Goal: Transaction & Acquisition: Purchase product/service

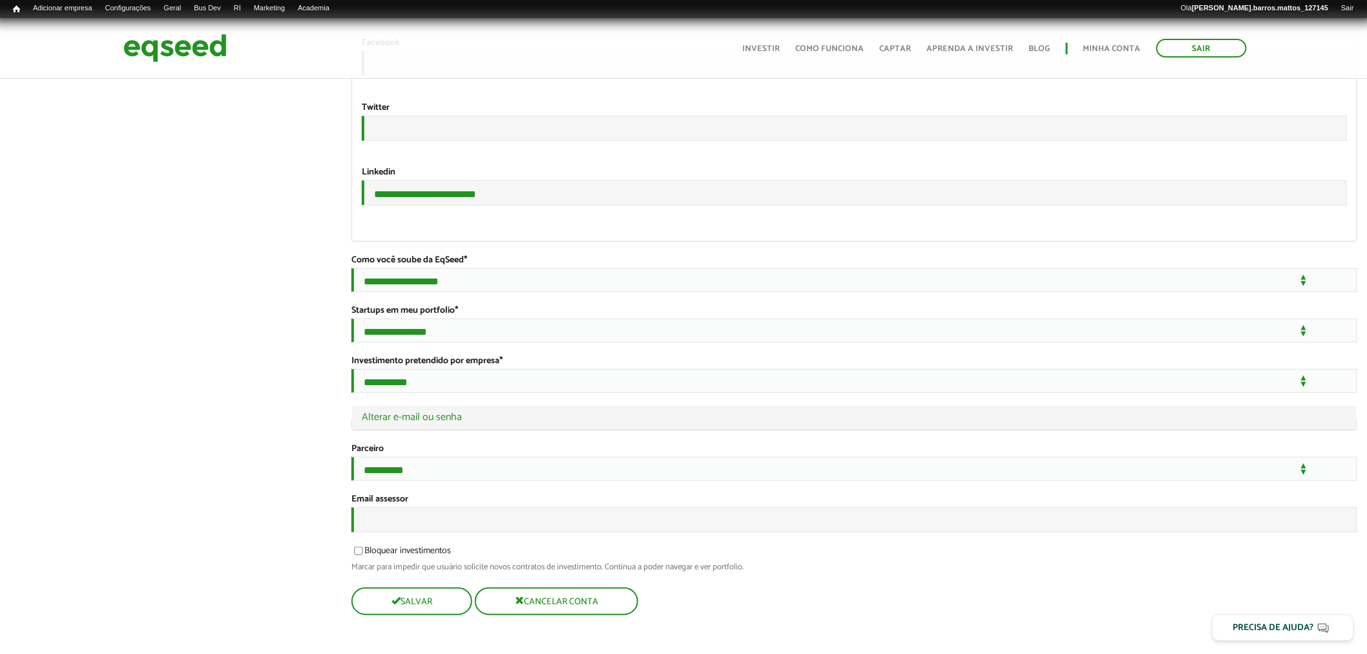
scroll to position [2309, 0]
drag, startPoint x: 0, startPoint y: 0, endPoint x: 856, endPoint y: 509, distance: 995.9
click at [509, 523] on input "Email assessor" at bounding box center [854, 519] width 1006 height 25
type input "**********"
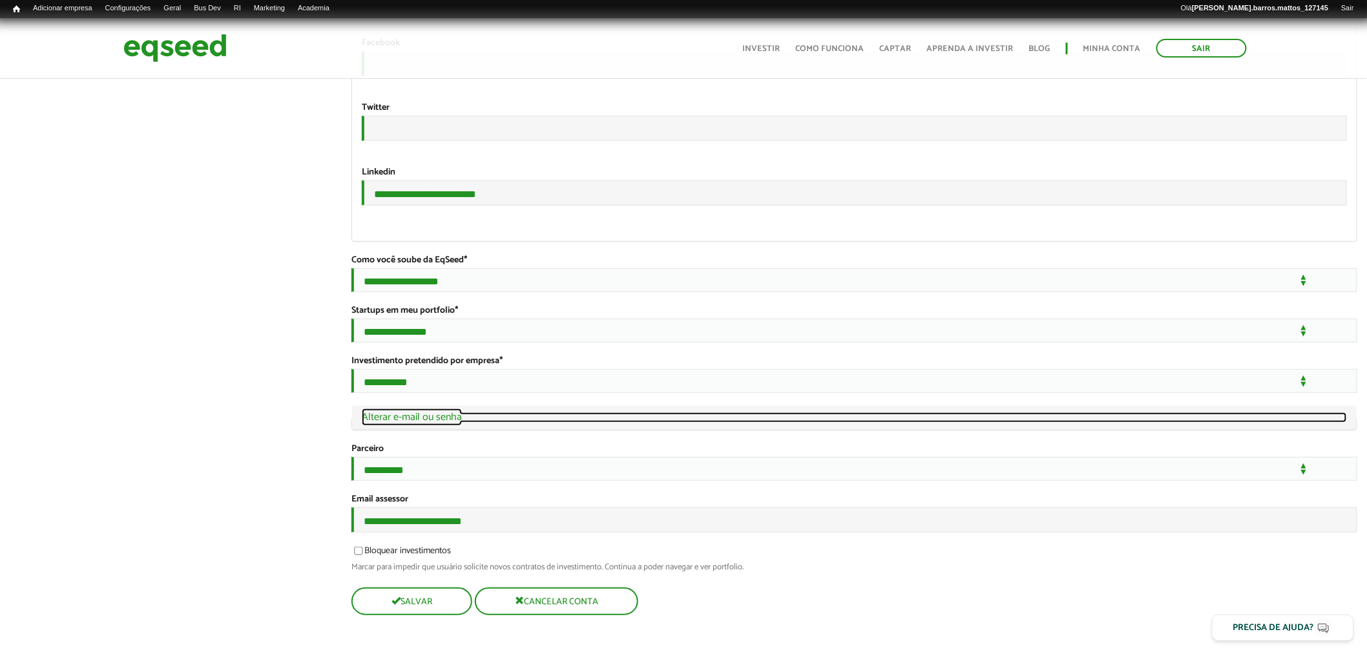
click at [405, 412] on link "Ocultar Alterar e-mail ou senha" at bounding box center [854, 417] width 985 height 10
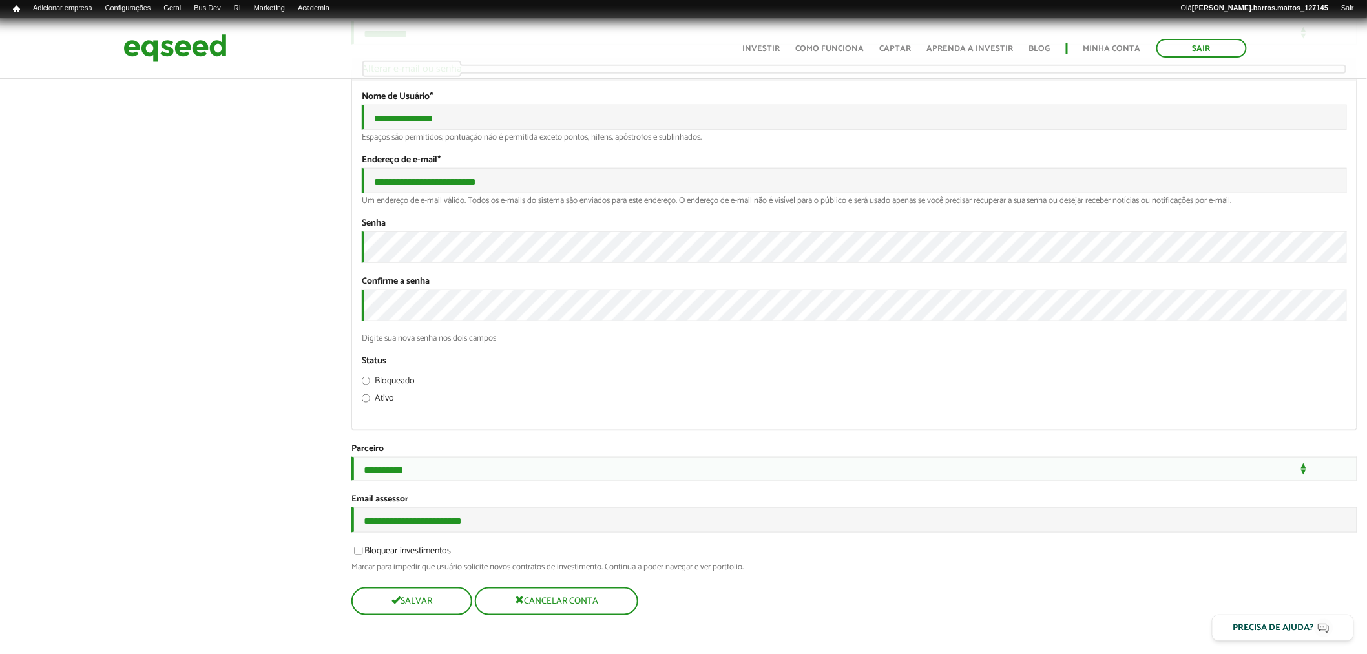
scroll to position [2671, 0]
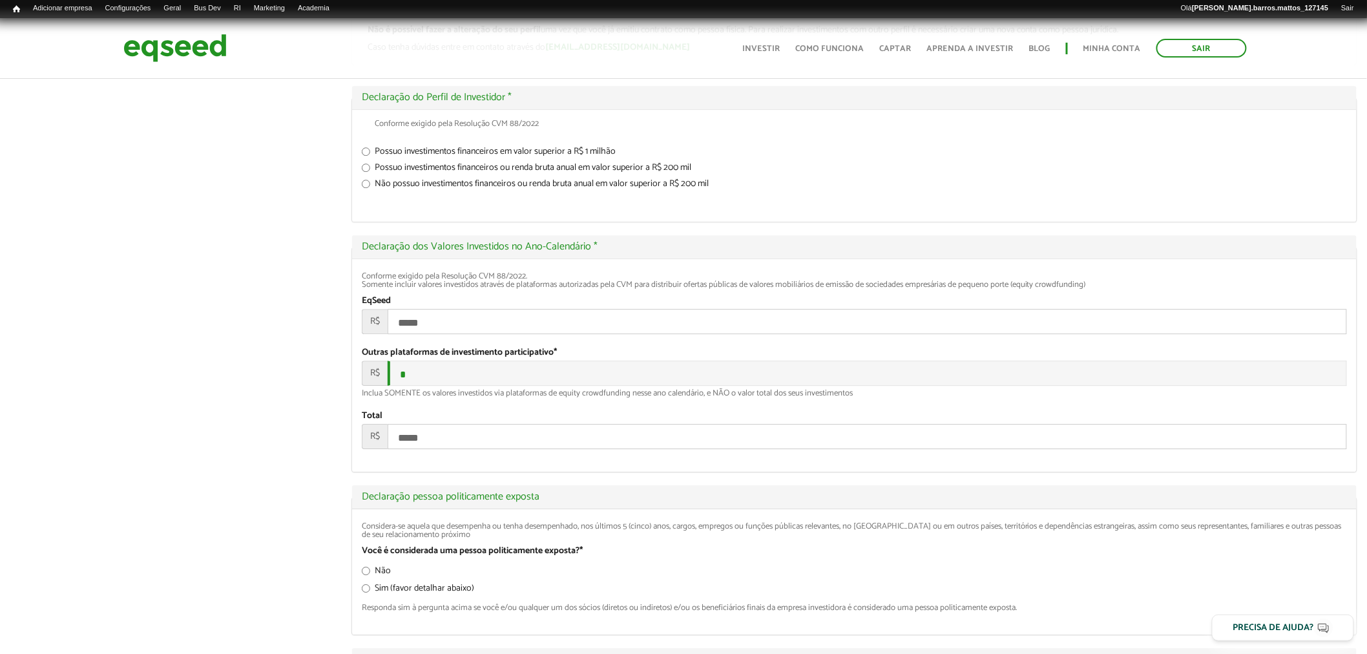
scroll to position [1422, 0]
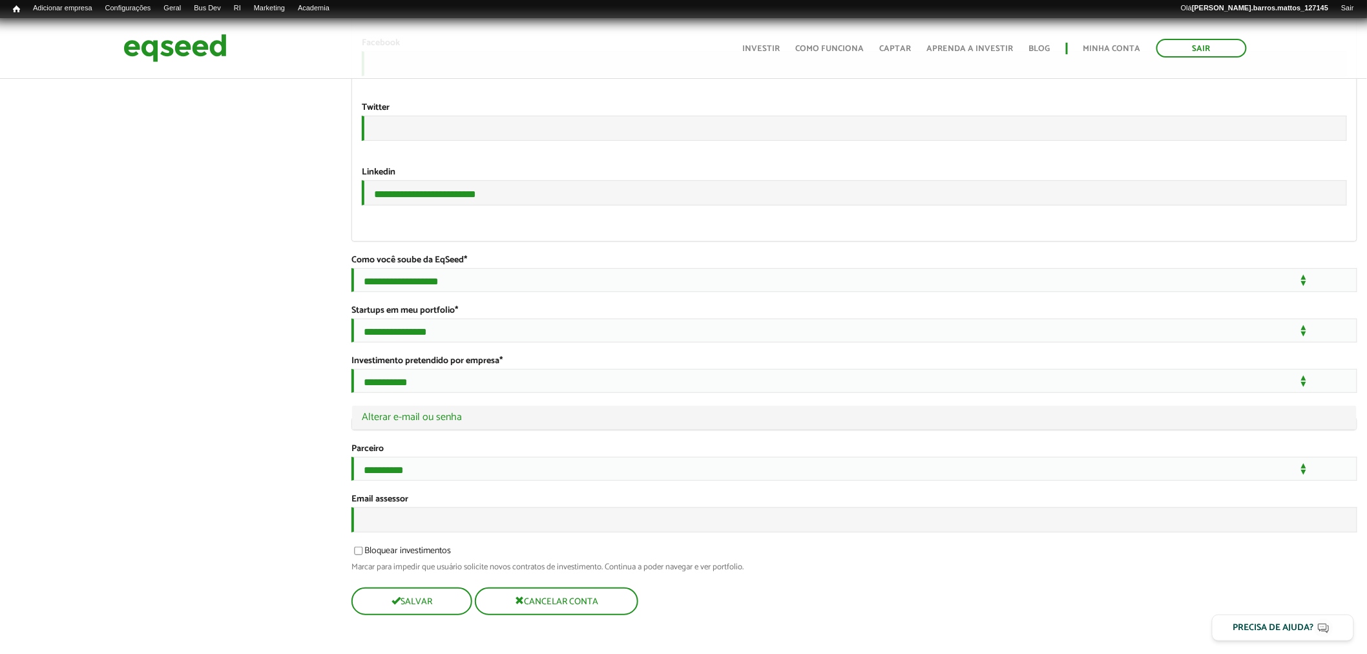
scroll to position [2309, 0]
click at [423, 519] on input "Email assessor" at bounding box center [854, 519] width 1006 height 25
type input "**********"
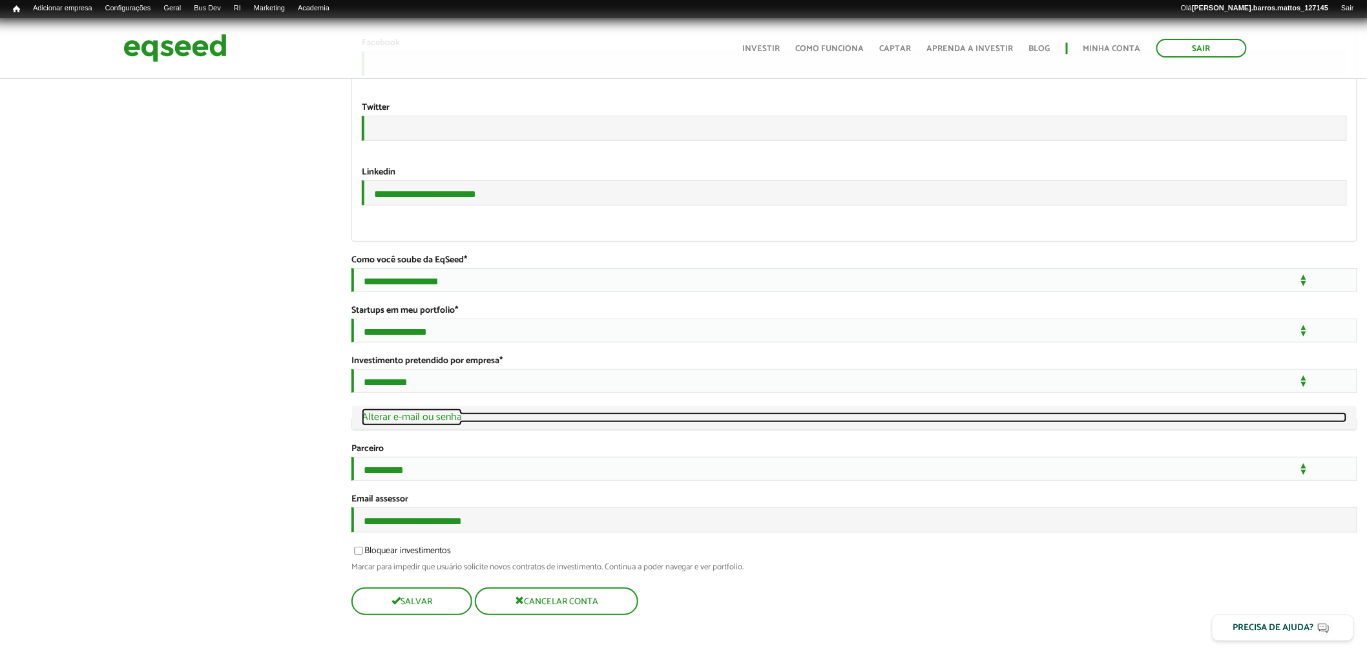
click at [432, 412] on link "Ocultar Alterar e-mail ou senha" at bounding box center [854, 417] width 985 height 10
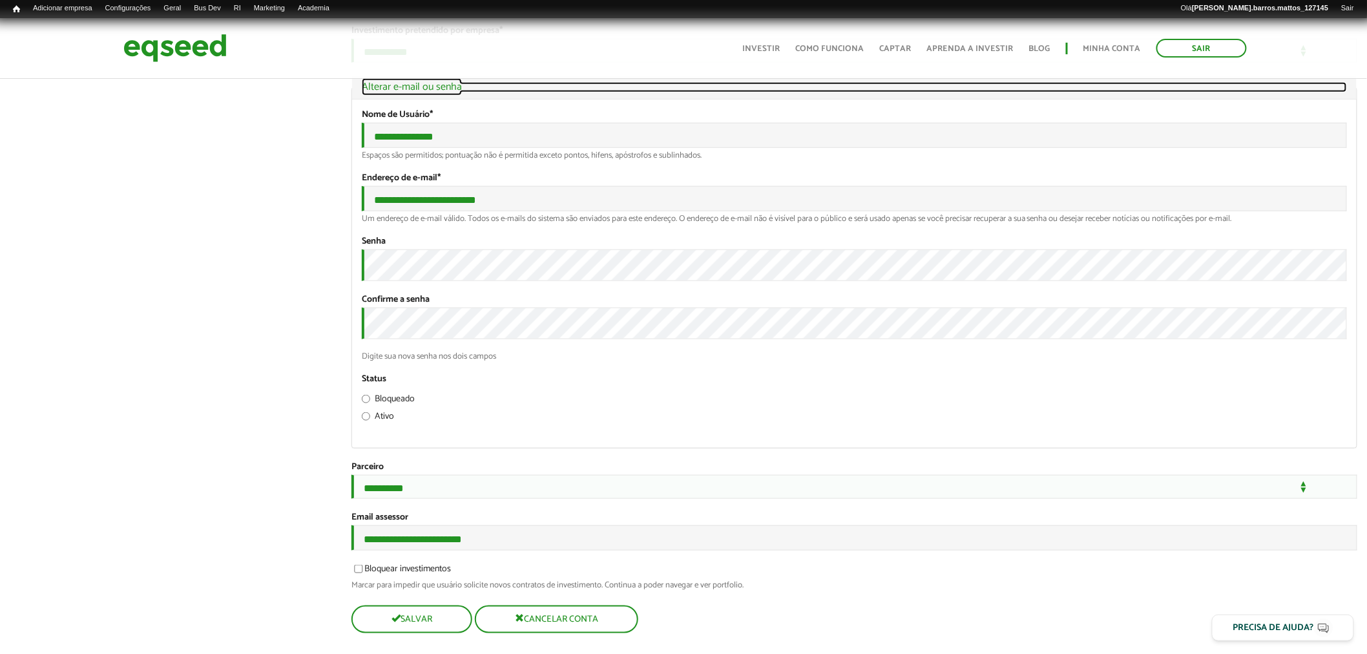
scroll to position [2671, 0]
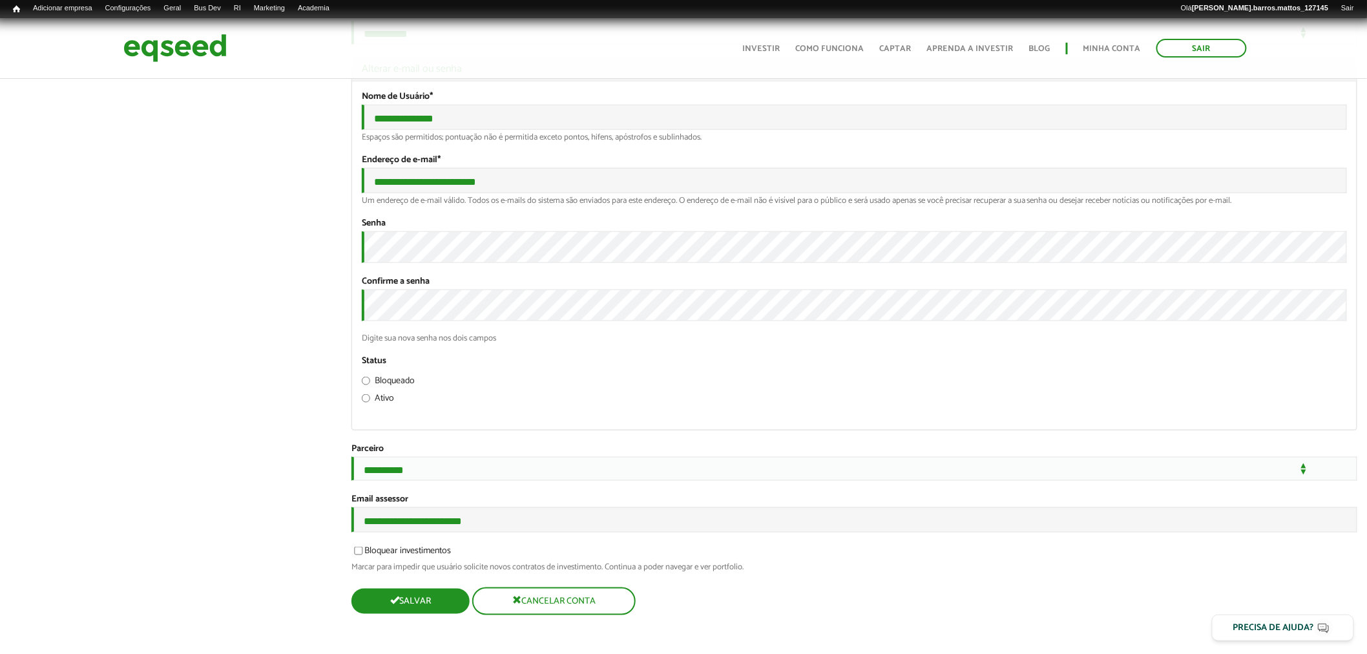
click at [423, 600] on button "Salvar" at bounding box center [410, 601] width 118 height 25
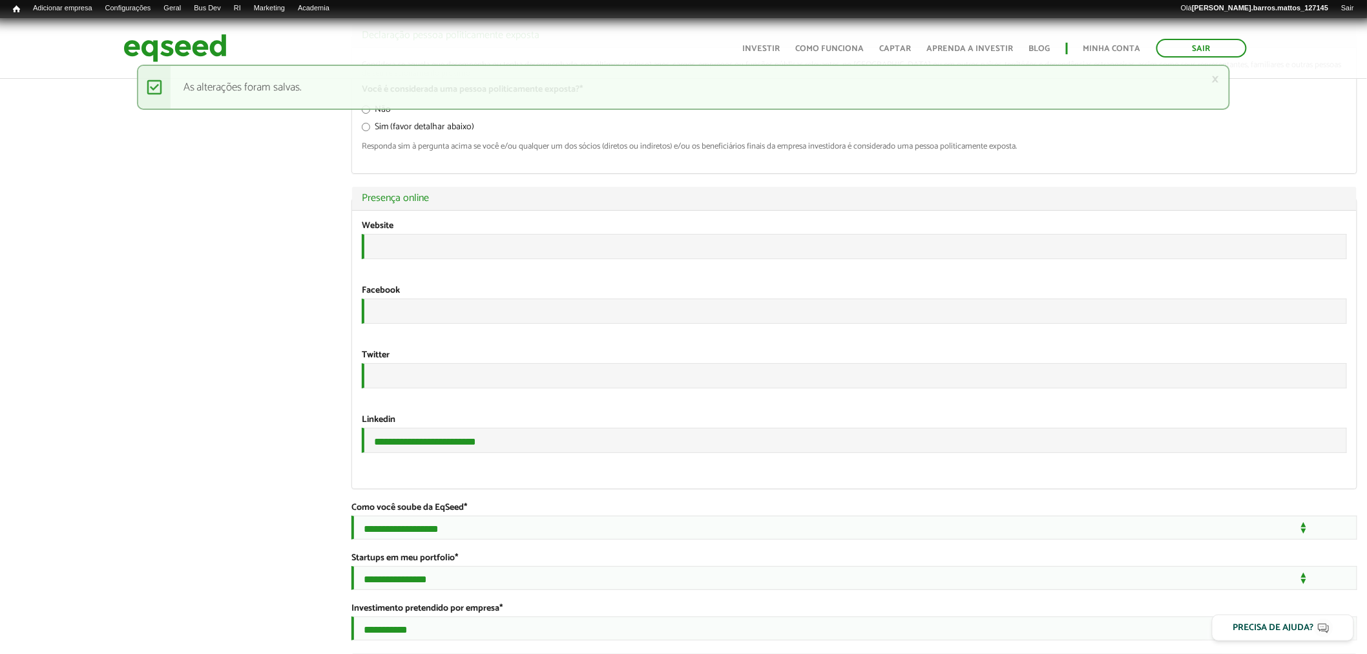
scroll to position [2100, 0]
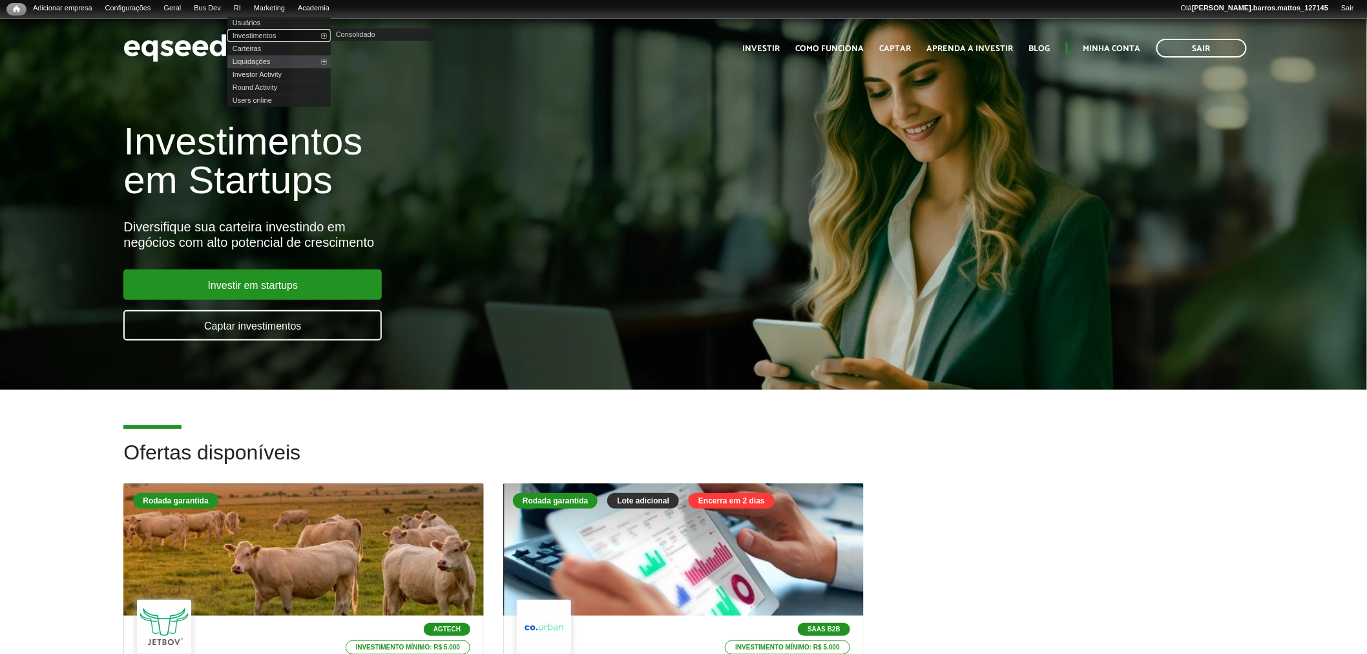
click at [267, 36] on link "Investimentos" at bounding box center [278, 35] width 103 height 13
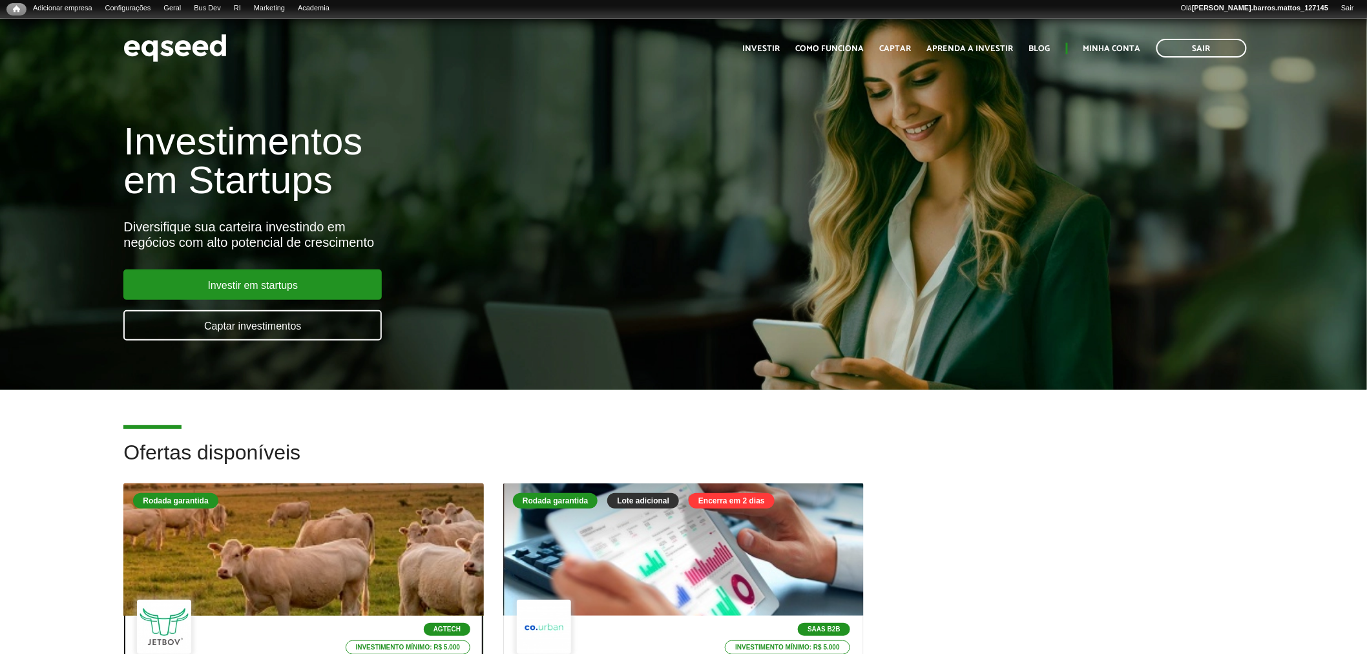
click at [310, 511] on div at bounding box center [304, 549] width 432 height 159
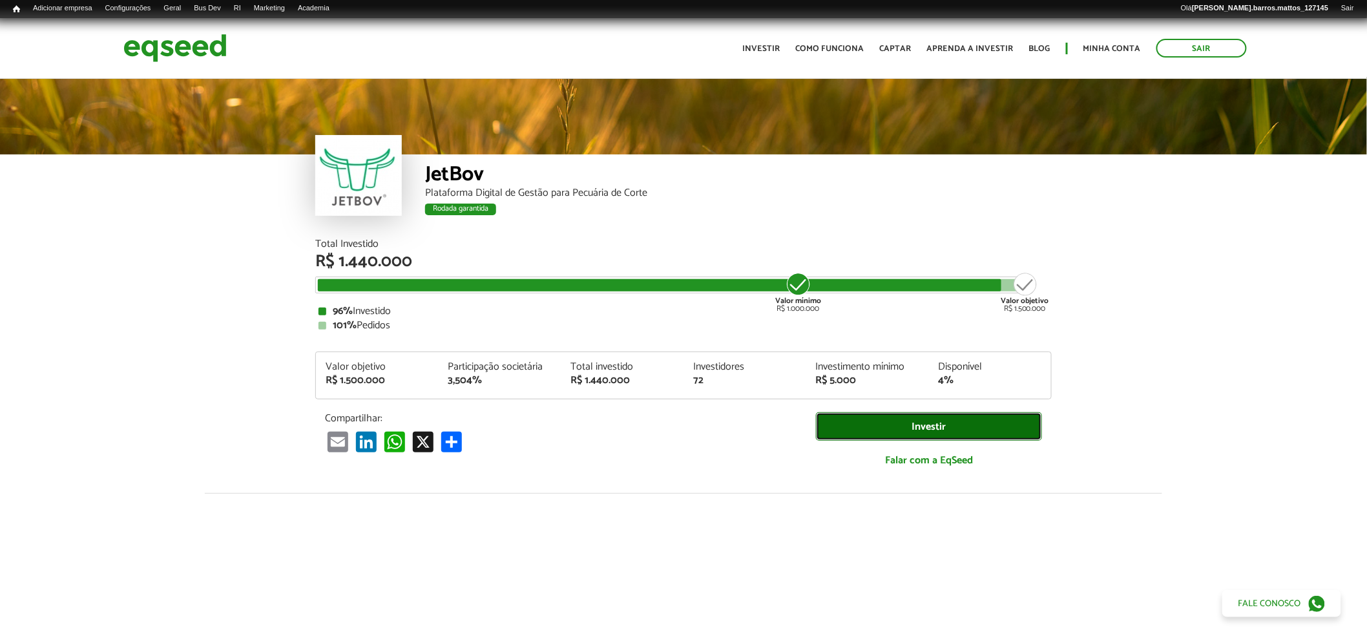
click at [825, 433] on link "Investir" at bounding box center [929, 426] width 226 height 29
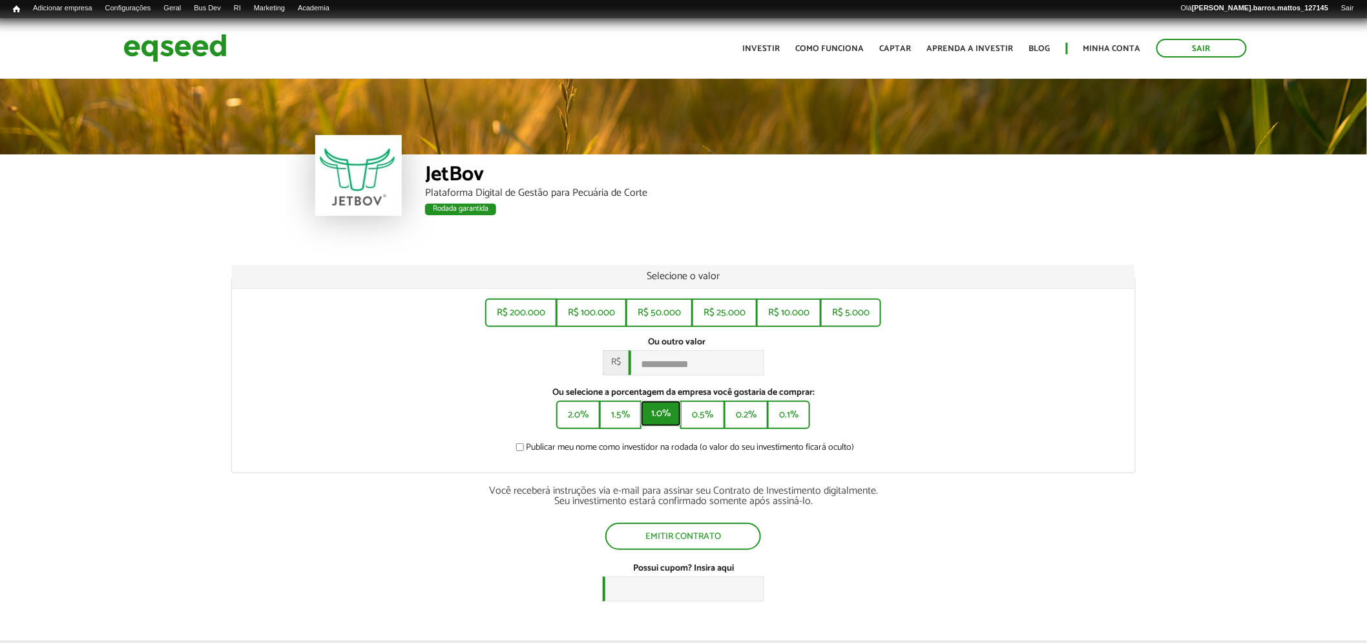
click at [654, 418] on button "1.0%" at bounding box center [661, 414] width 40 height 26
click at [694, 412] on button "0.5%" at bounding box center [704, 414] width 42 height 26
click at [667, 416] on button "1.0%" at bounding box center [661, 414] width 40 height 26
click at [619, 412] on button "1.5%" at bounding box center [619, 414] width 39 height 26
click at [583, 423] on button "2.0%" at bounding box center [576, 414] width 41 height 26
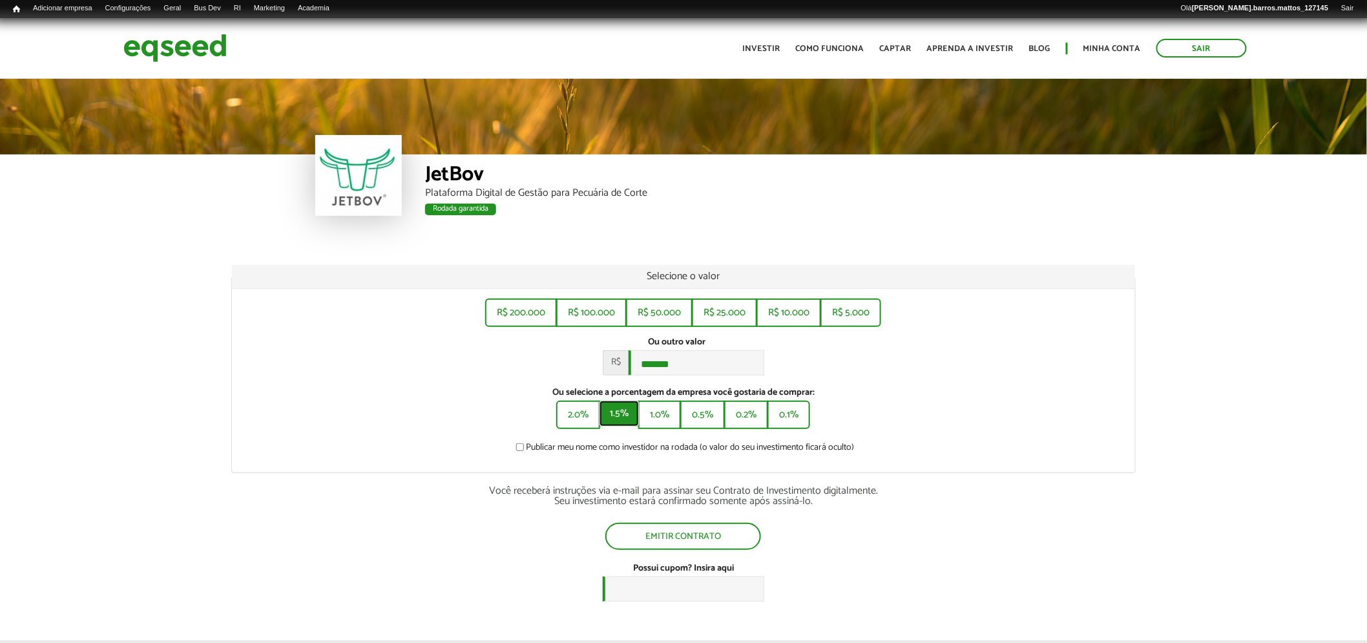
click at [609, 411] on button "1.5%" at bounding box center [619, 414] width 39 height 26
click at [589, 416] on button "2.0%" at bounding box center [576, 414] width 41 height 26
click at [647, 409] on button "1.0%" at bounding box center [661, 414] width 40 height 26
drag, startPoint x: 687, startPoint y: 365, endPoint x: 608, endPoint y: 354, distance: 79.6
click at [608, 354] on div "R$ *******" at bounding box center [684, 362] width 162 height 25
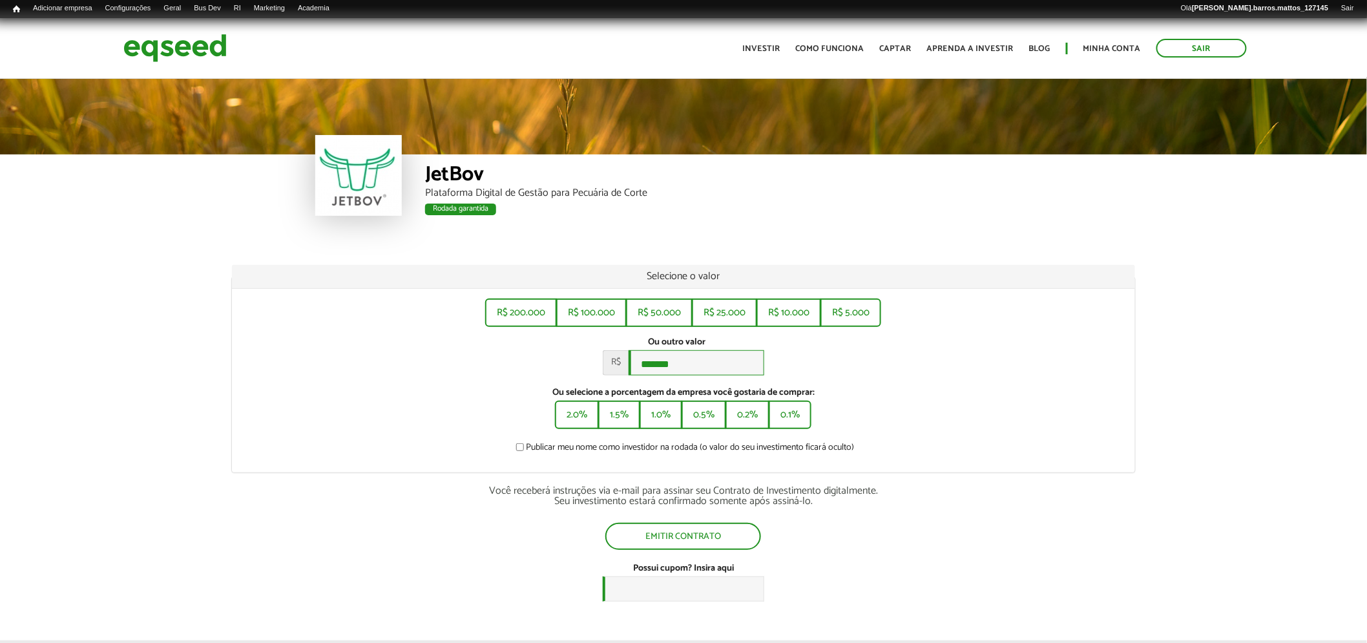
type input "*******"
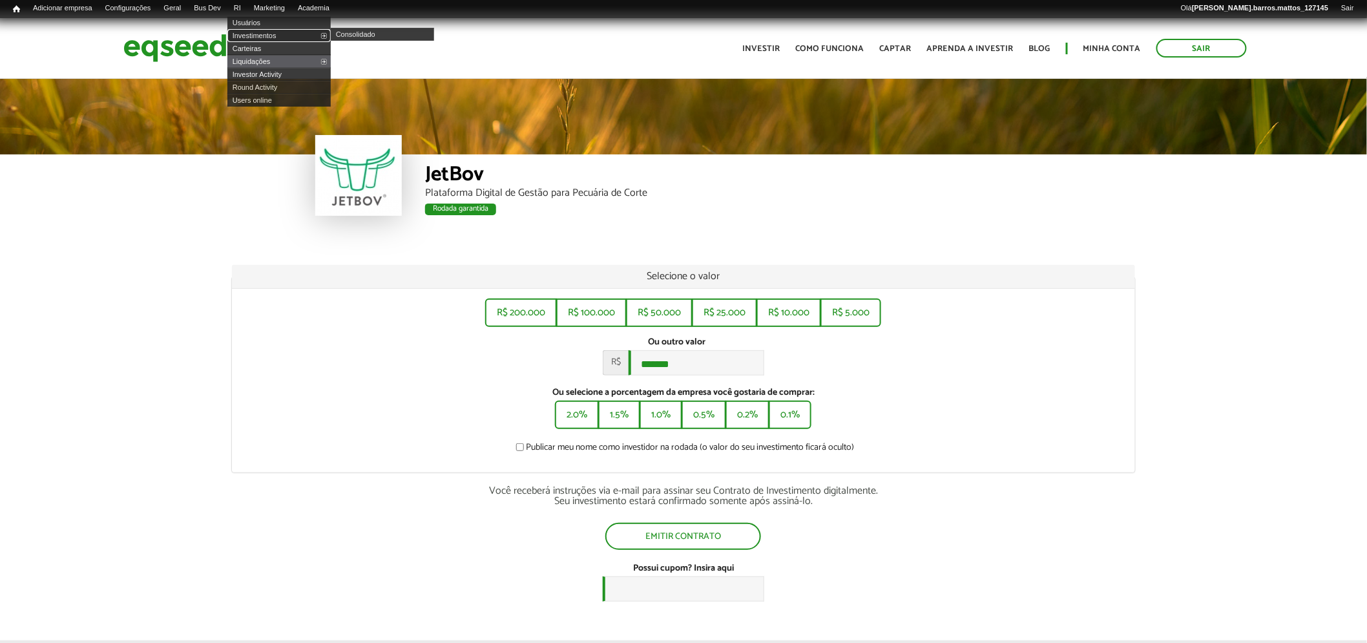
click at [263, 39] on link "Investimentos" at bounding box center [278, 35] width 103 height 13
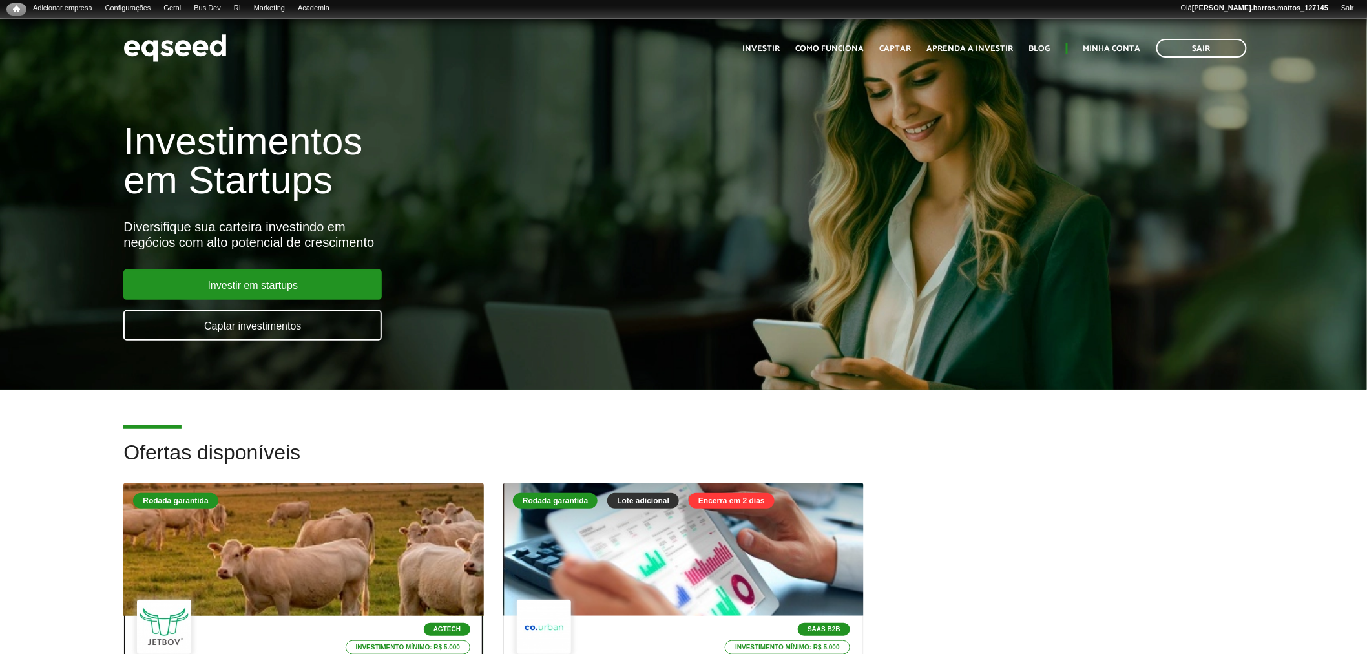
click at [347, 547] on div at bounding box center [304, 549] width 432 height 159
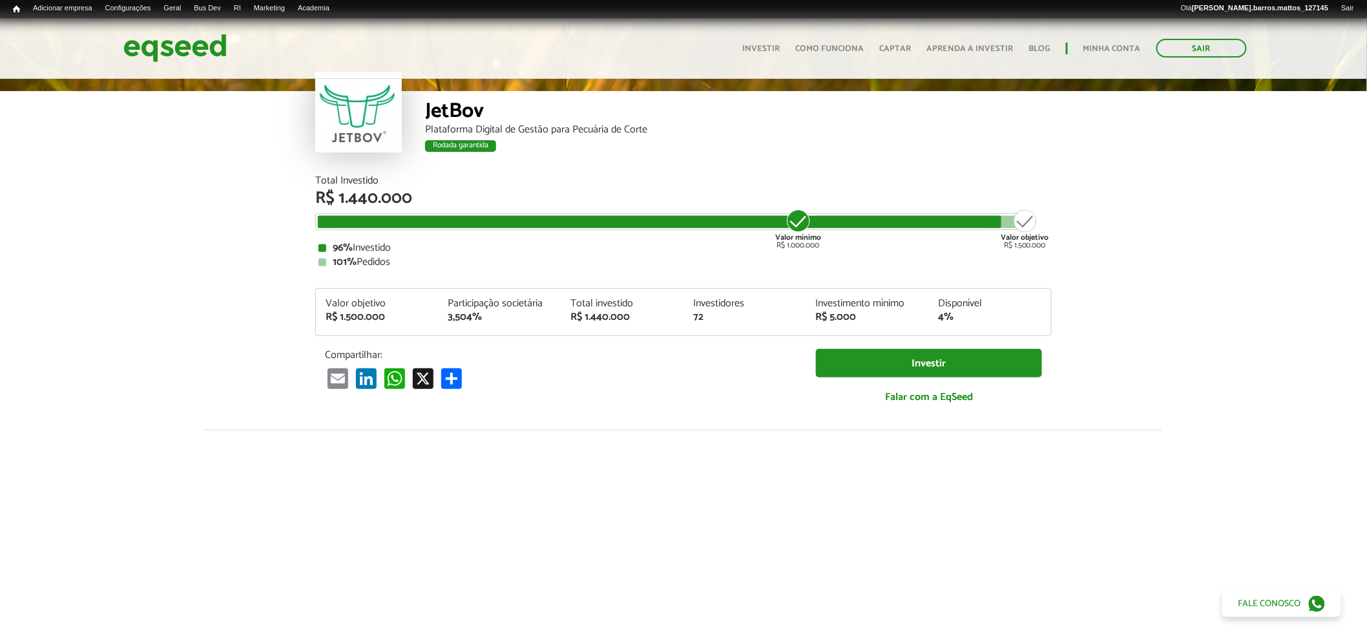
scroll to position [54, 0]
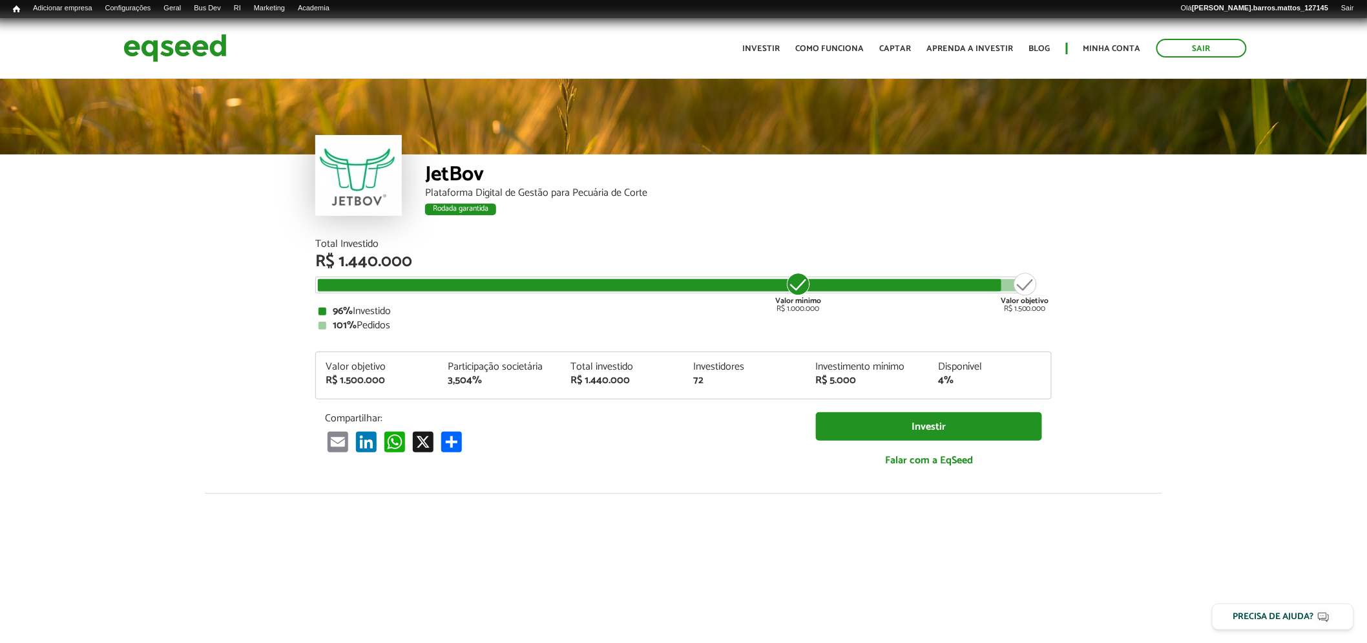
click at [433, 212] on div "Rodada garantida" at bounding box center [460, 210] width 71 height 12
click at [461, 375] on div "3,504%" at bounding box center [499, 380] width 103 height 10
click at [185, 24] on link "Painel" at bounding box center [208, 22] width 103 height 13
